Goal: Find specific page/section: Find specific page/section

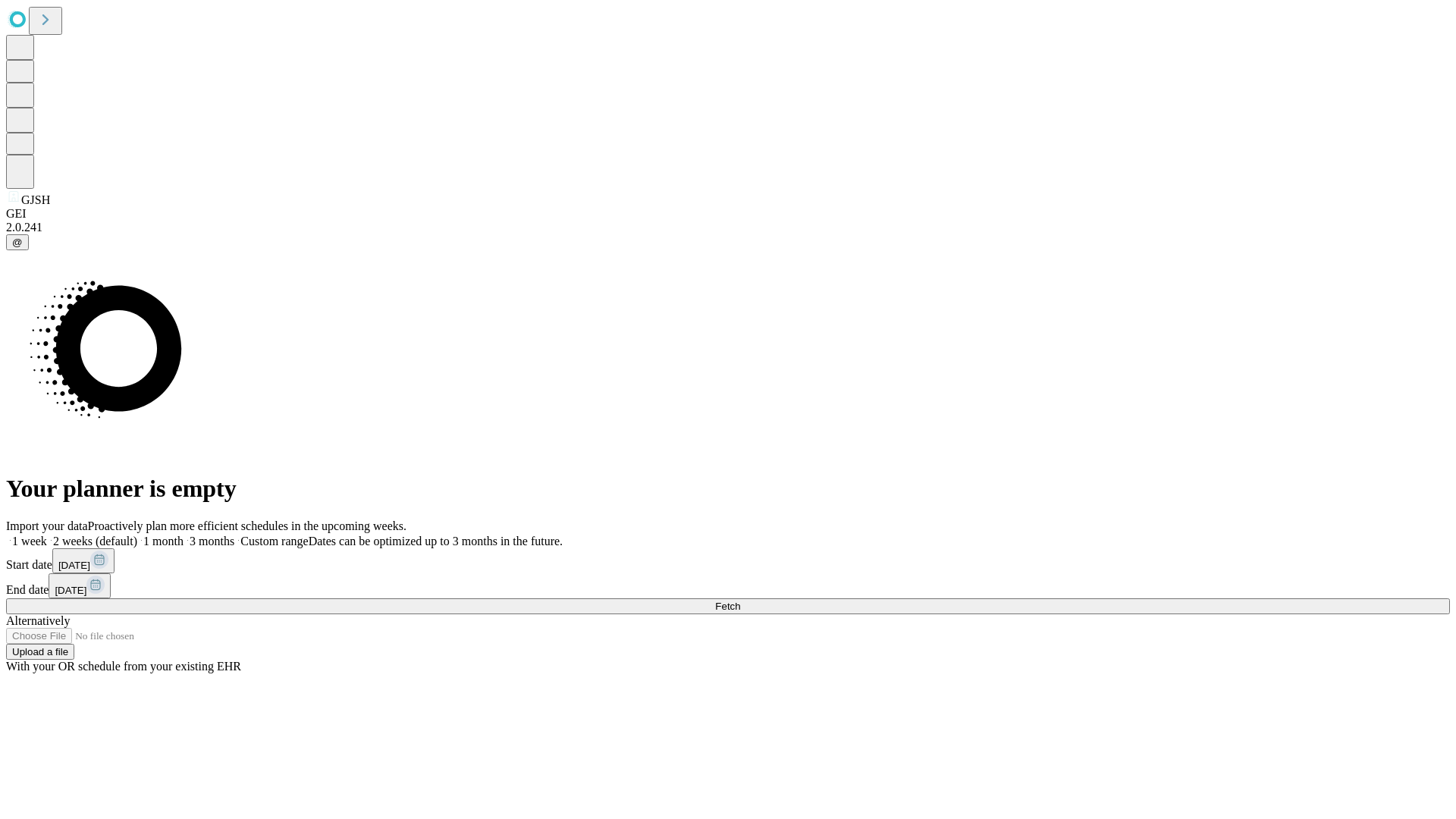
click at [740, 601] on span "Fetch" at bounding box center [728, 606] width 25 height 12
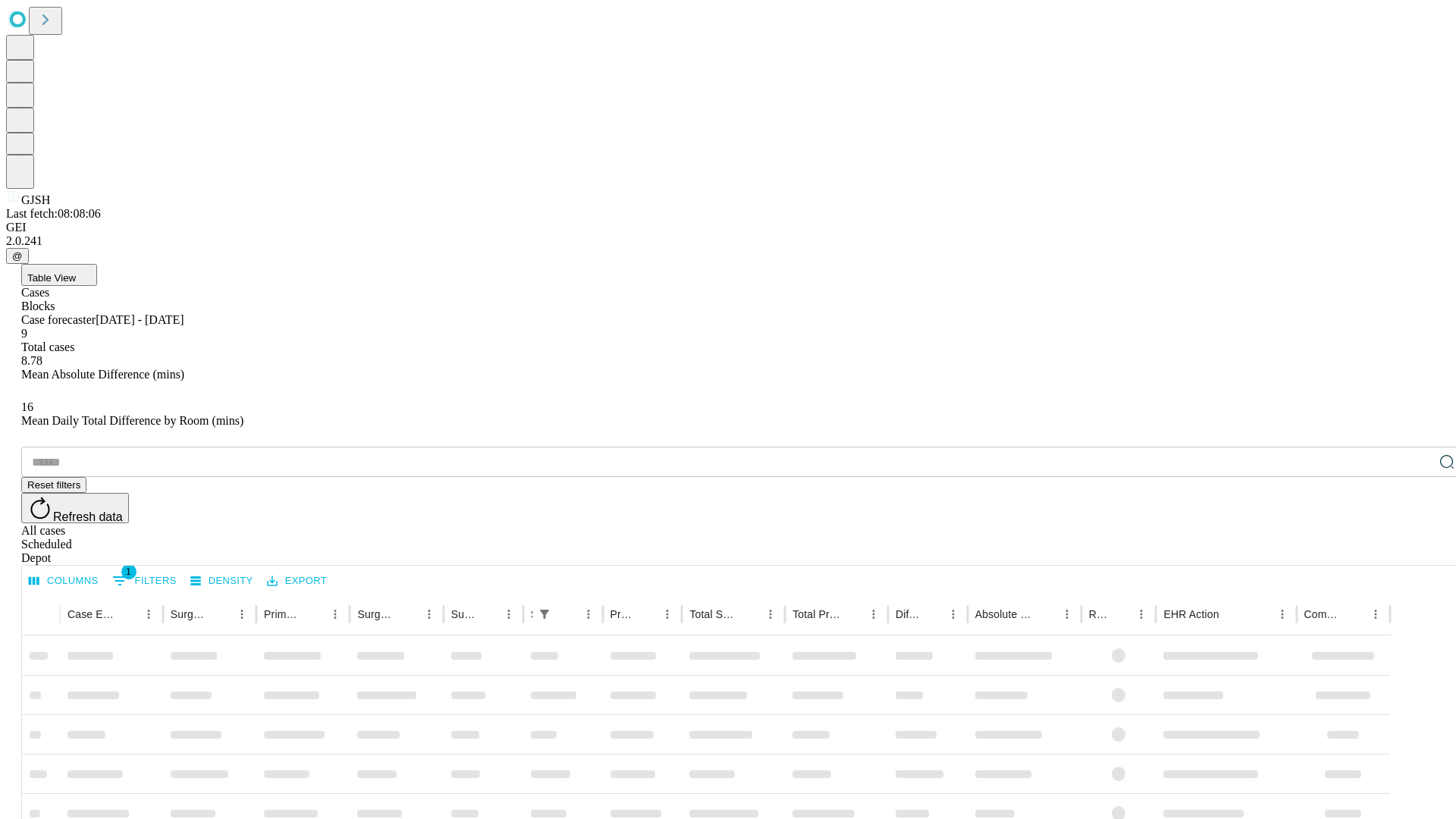
click at [76, 272] on span "Table View" at bounding box center [51, 278] width 48 height 12
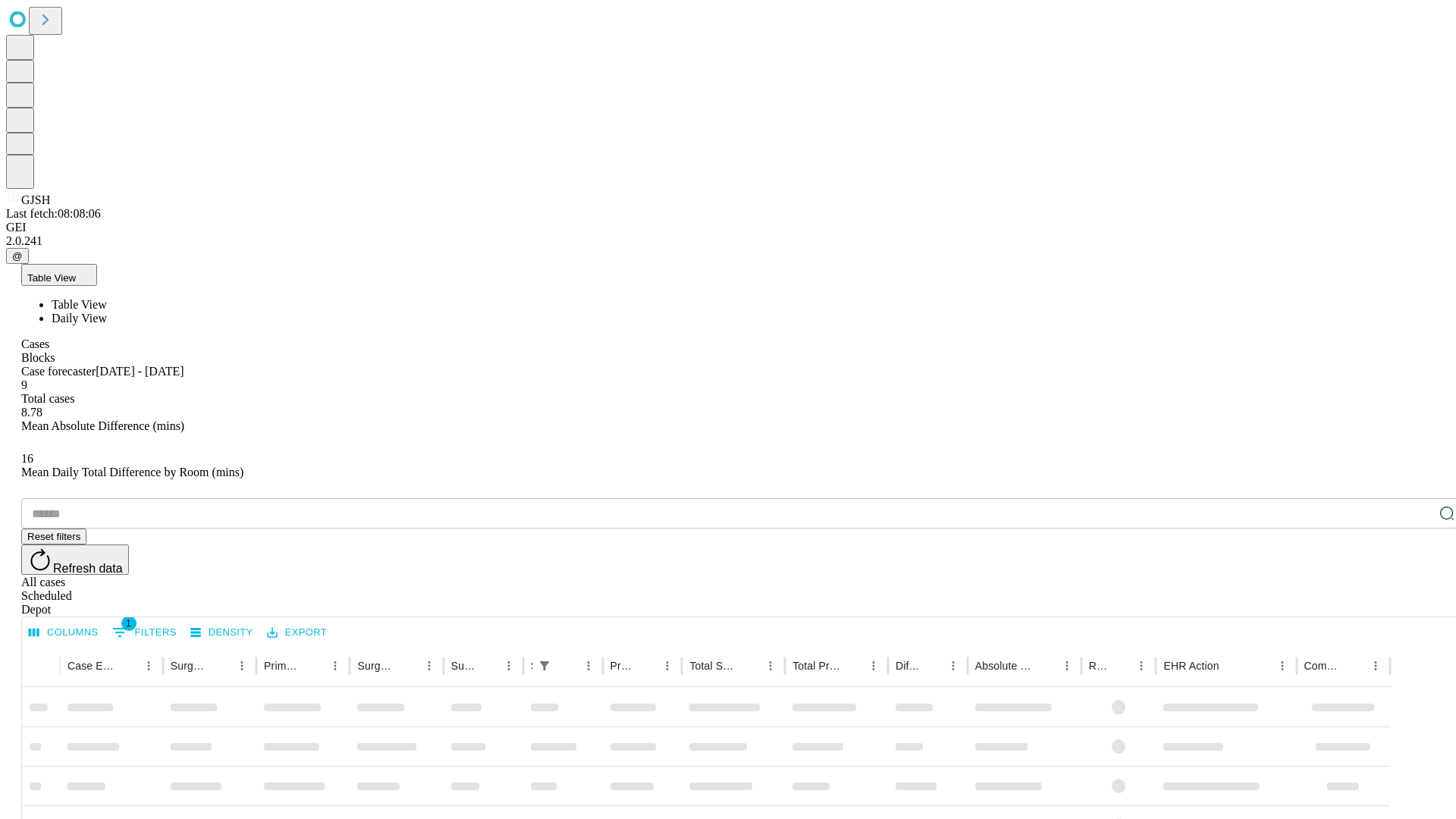
click at [107, 312] on span "Daily View" at bounding box center [79, 318] width 55 height 13
